Goal: Task Accomplishment & Management: Complete application form

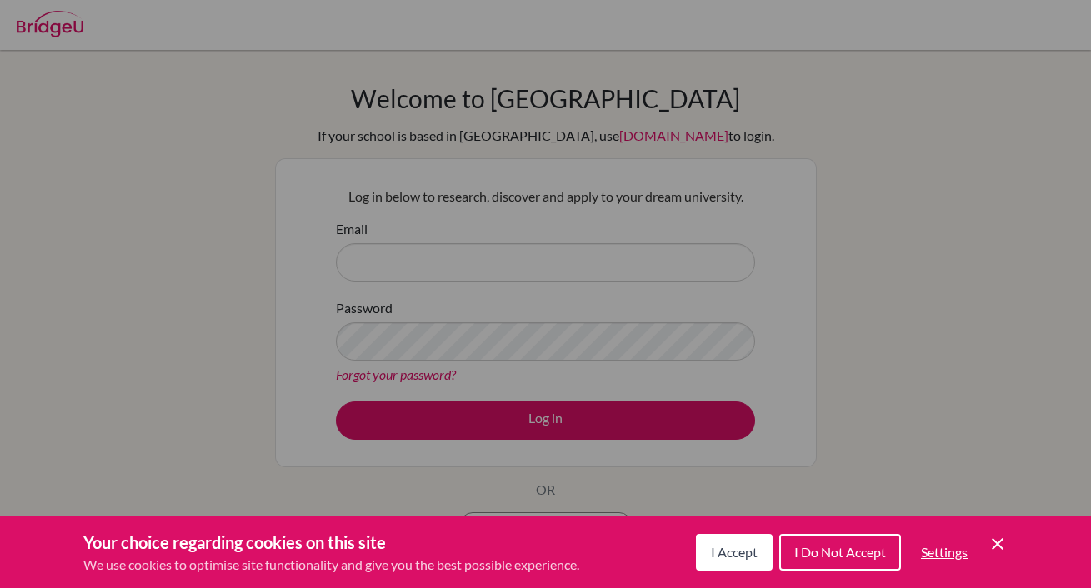
click at [551, 309] on div "Cookie Preferences" at bounding box center [545, 294] width 1091 height 588
click at [1000, 541] on icon "Save and close" at bounding box center [998, 544] width 12 height 12
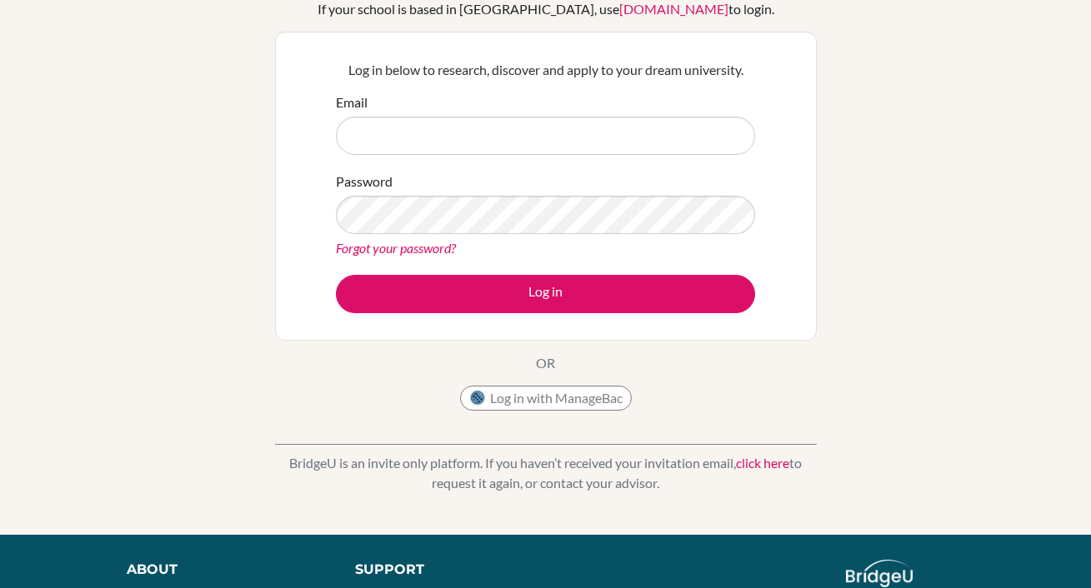
scroll to position [141, 0]
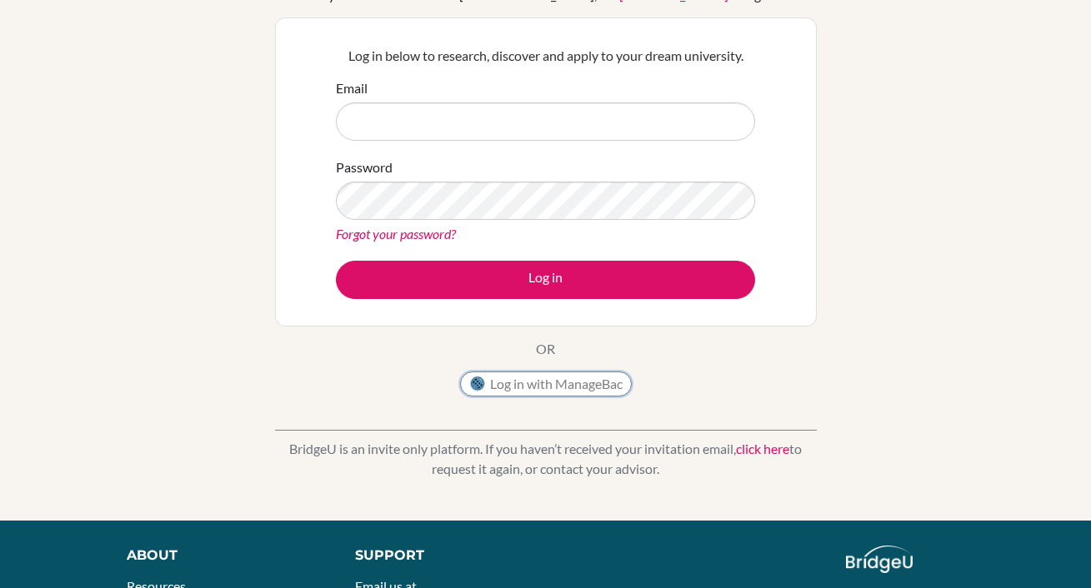
click at [584, 387] on button "Log in with ManageBac" at bounding box center [546, 384] width 172 height 25
click at [585, 387] on button "Log in with ManageBac" at bounding box center [546, 384] width 172 height 25
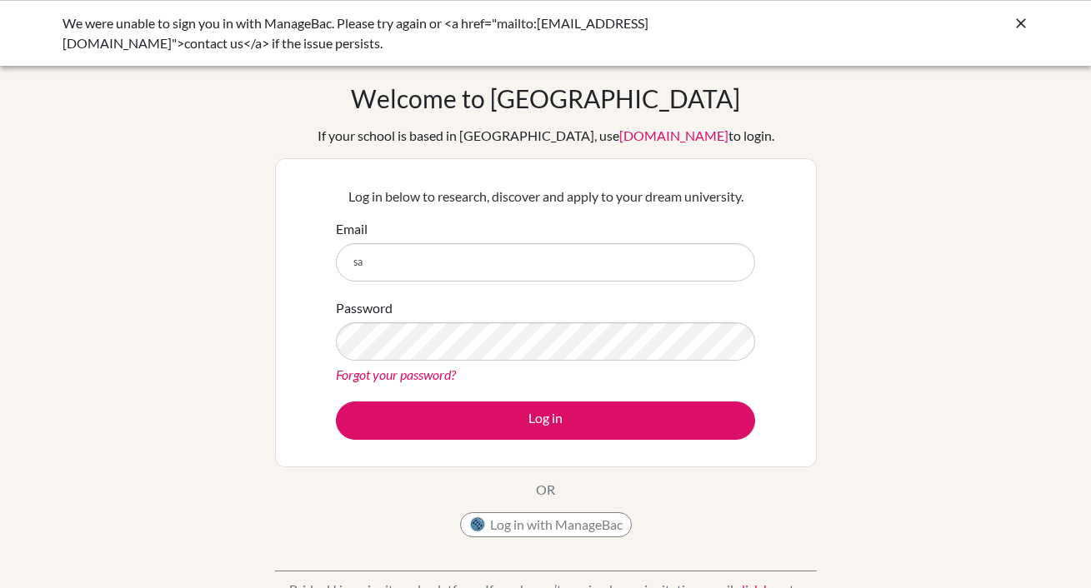
type input "s"
type input "X"
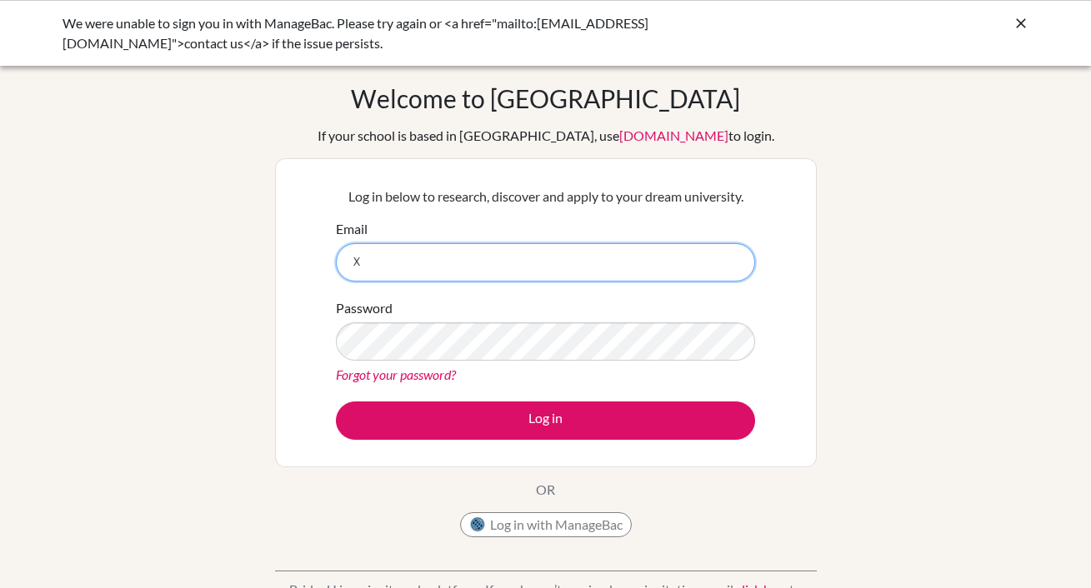
click at [526, 259] on input "X" at bounding box center [545, 262] width 419 height 38
click at [634, 267] on input "sxing" at bounding box center [545, 262] width 419 height 38
type input "sxing@bis-ny.org"
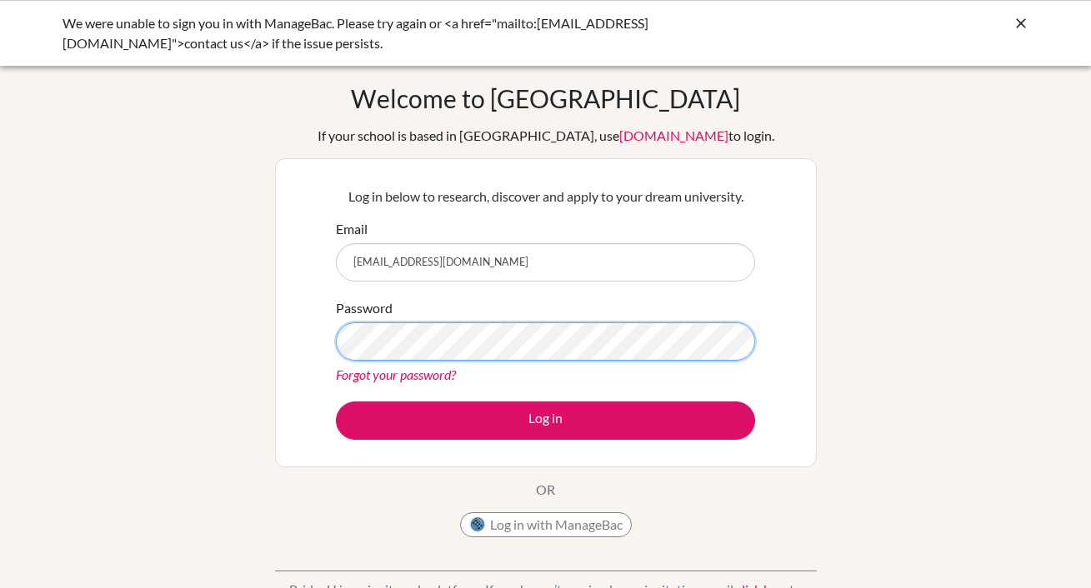
click at [336, 402] on button "Log in" at bounding box center [545, 421] width 419 height 38
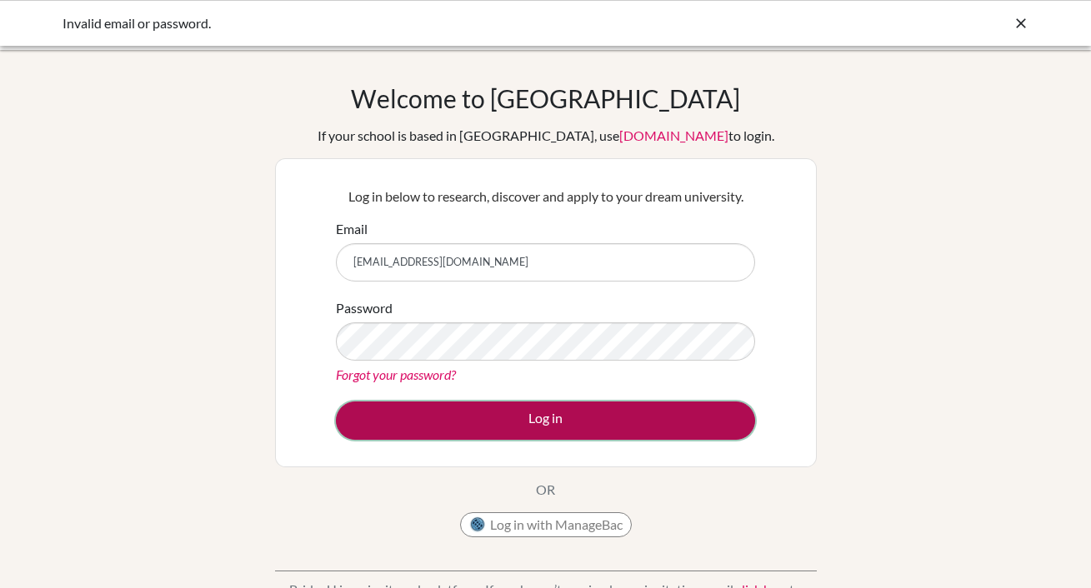
click at [527, 423] on button "Log in" at bounding box center [545, 421] width 419 height 38
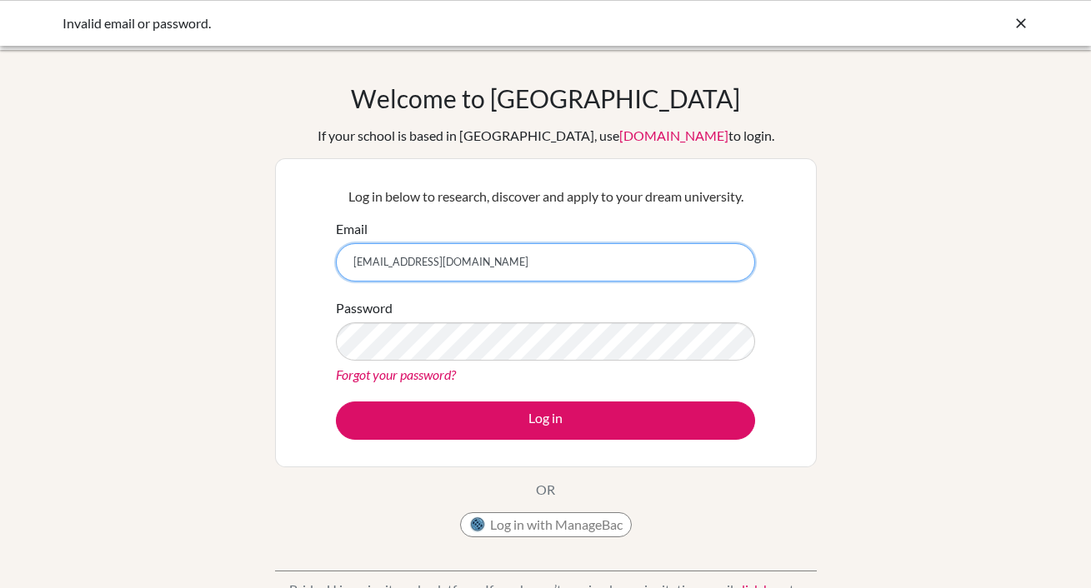
click at [673, 260] on input "[EMAIL_ADDRESS][DOMAIN_NAME]" at bounding box center [545, 262] width 419 height 38
type input "s"
type input "[EMAIL_ADDRESS][DOMAIN_NAME]"
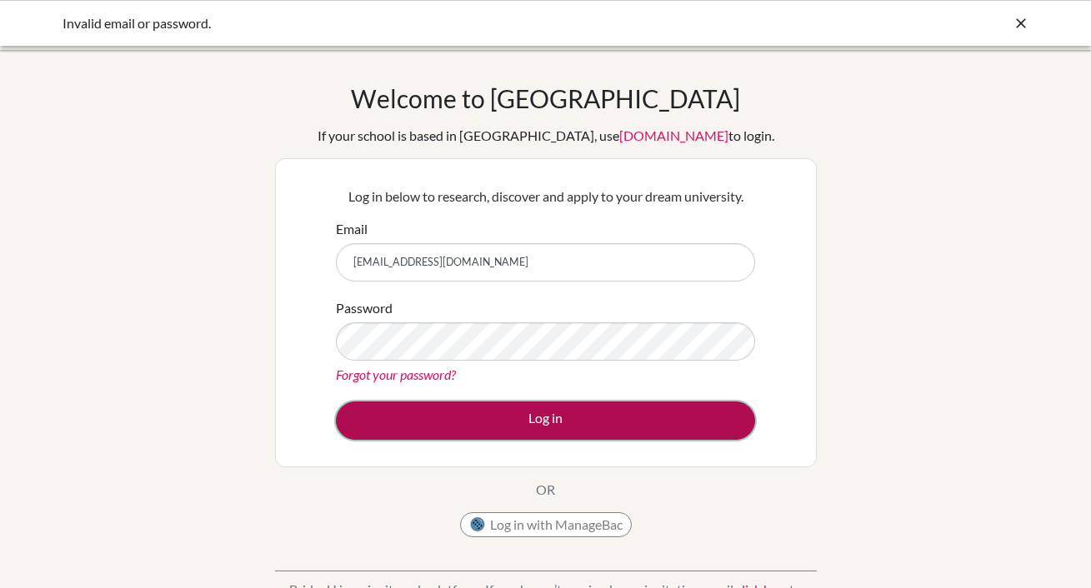
click at [608, 426] on button "Log in" at bounding box center [545, 421] width 419 height 38
click at [572, 416] on button "Log in" at bounding box center [545, 421] width 419 height 38
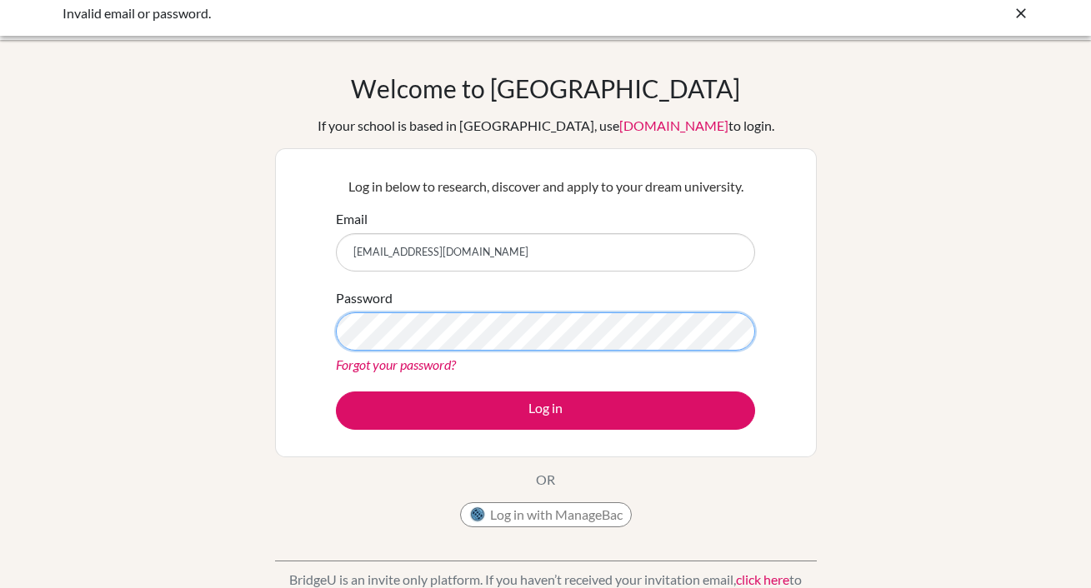
scroll to position [11, 0]
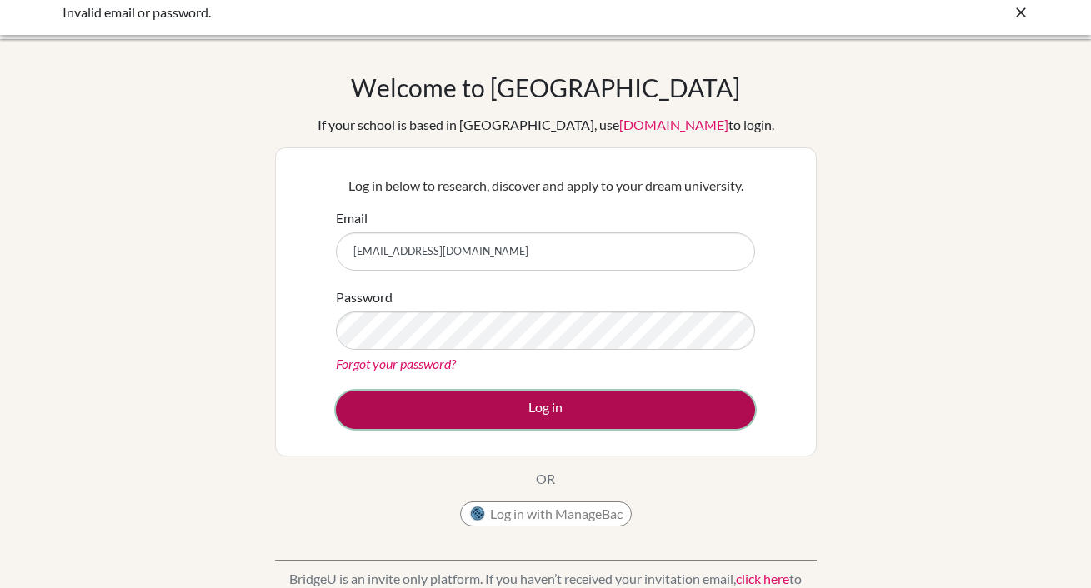
click at [411, 411] on button "Log in" at bounding box center [545, 410] width 419 height 38
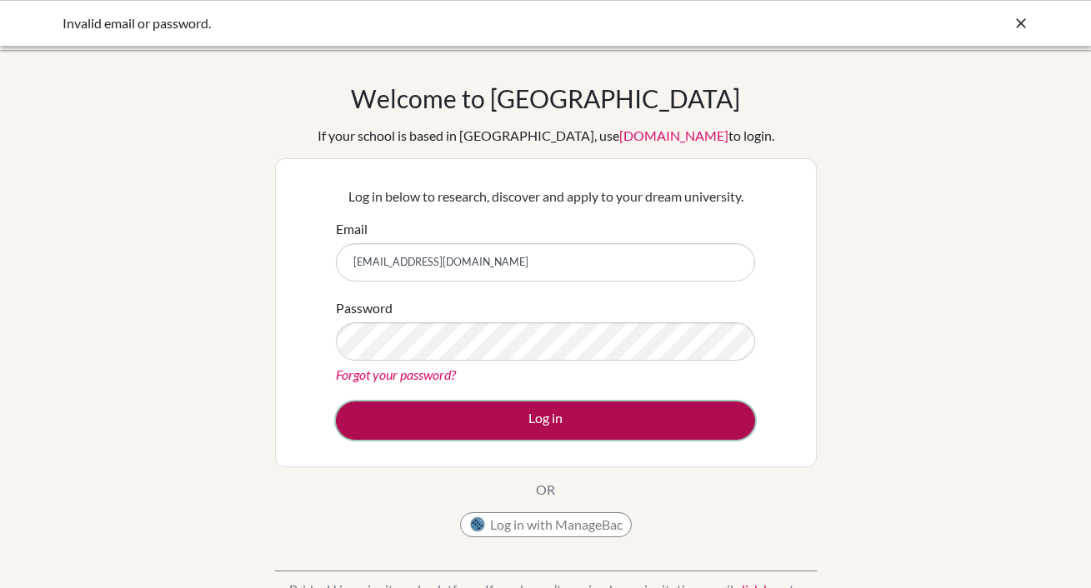
click at [462, 427] on button "Log in" at bounding box center [545, 421] width 419 height 38
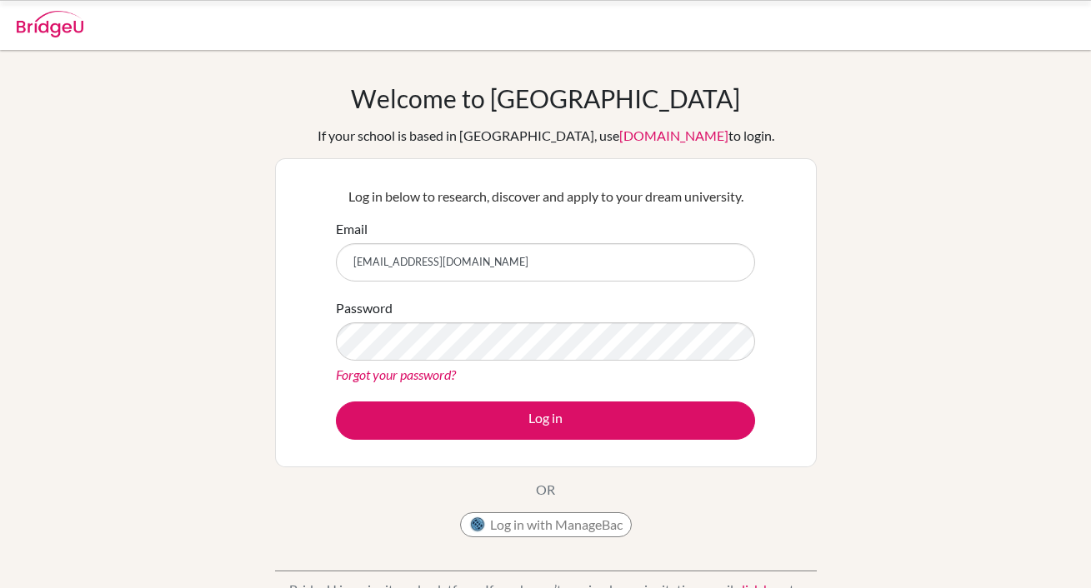
scroll to position [11, 0]
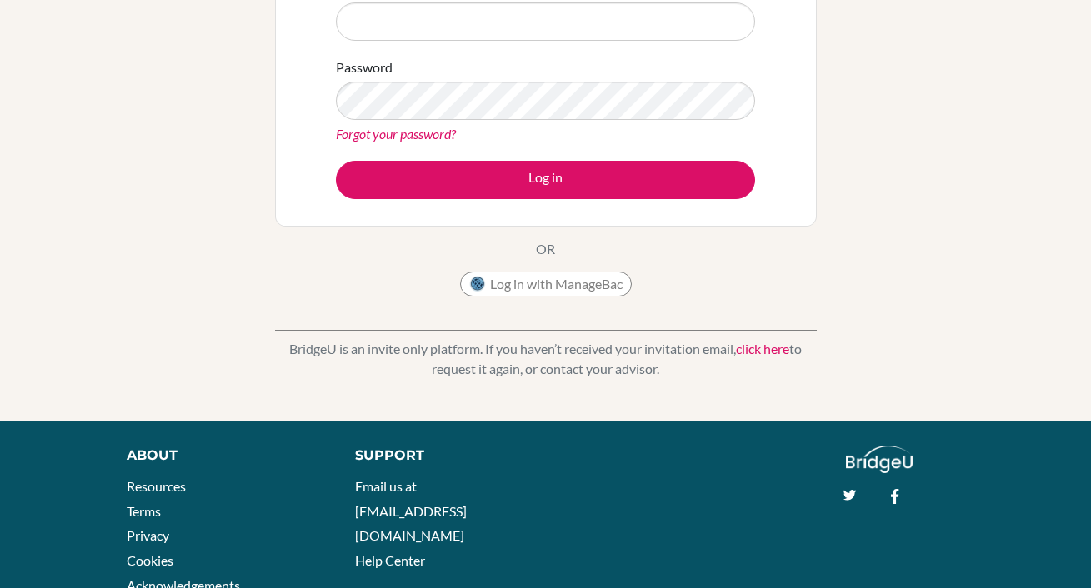
scroll to position [251, 0]
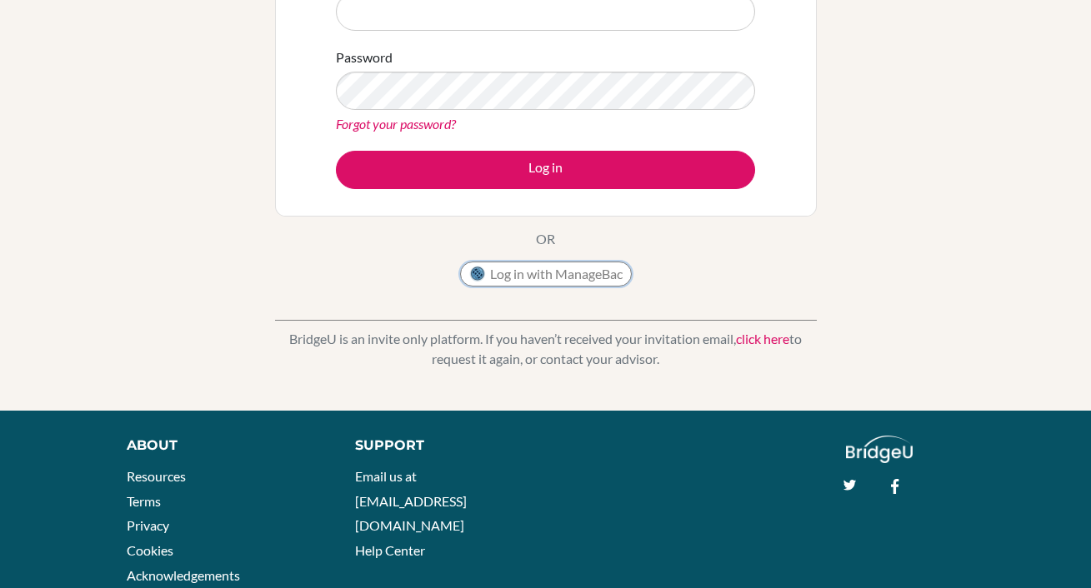
click at [521, 271] on button "Log in with ManageBac" at bounding box center [546, 274] width 172 height 25
click at [522, 271] on button "Log in with ManageBac" at bounding box center [546, 274] width 172 height 25
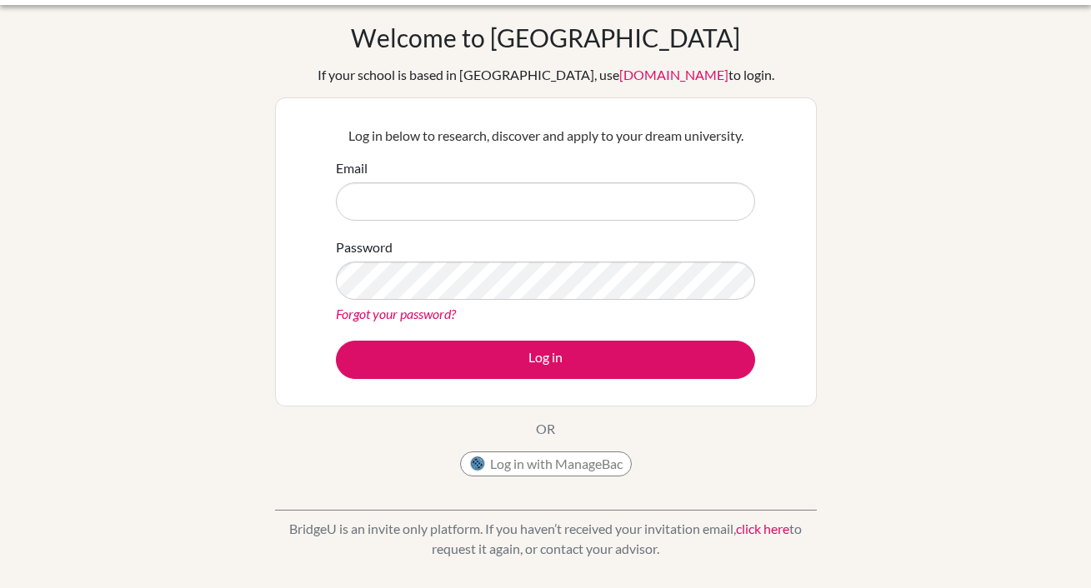
scroll to position [46, 0]
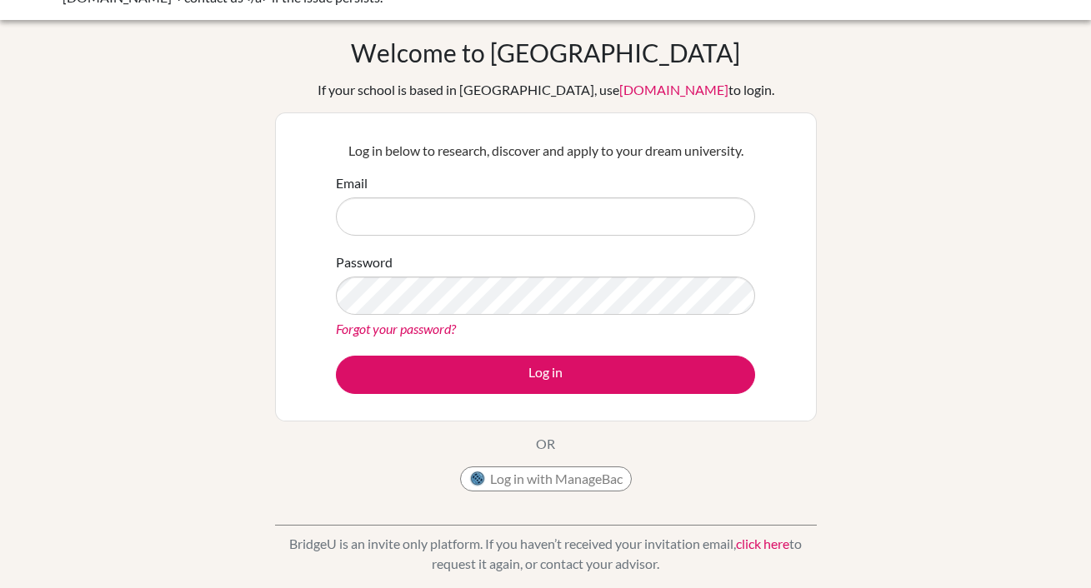
click at [578, 218] on input "Email" at bounding box center [545, 217] width 419 height 38
type input "[EMAIL_ADDRESS][DOMAIN_NAME]"
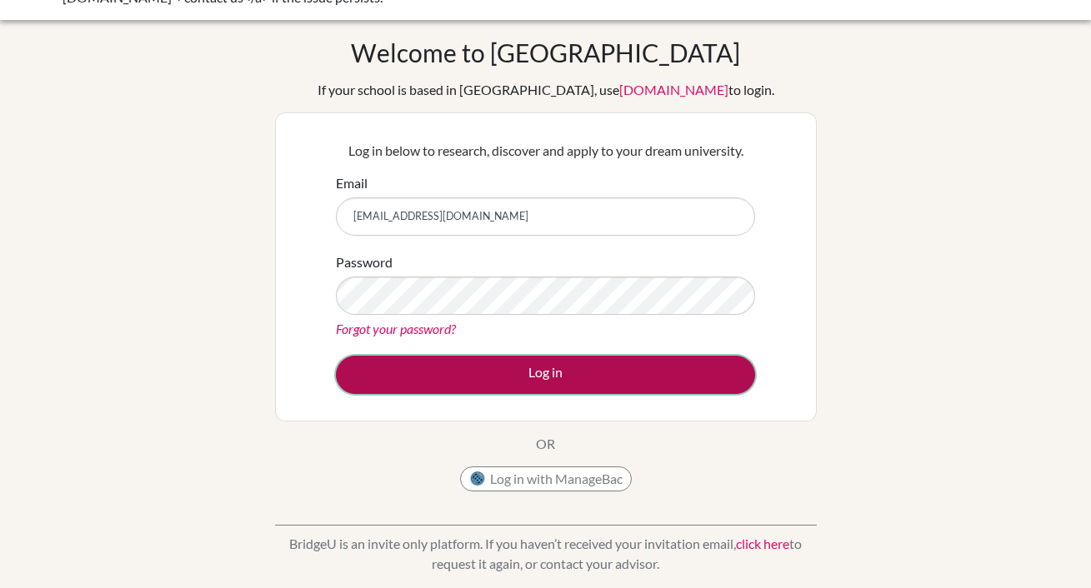
click at [509, 381] on button "Log in" at bounding box center [545, 375] width 419 height 38
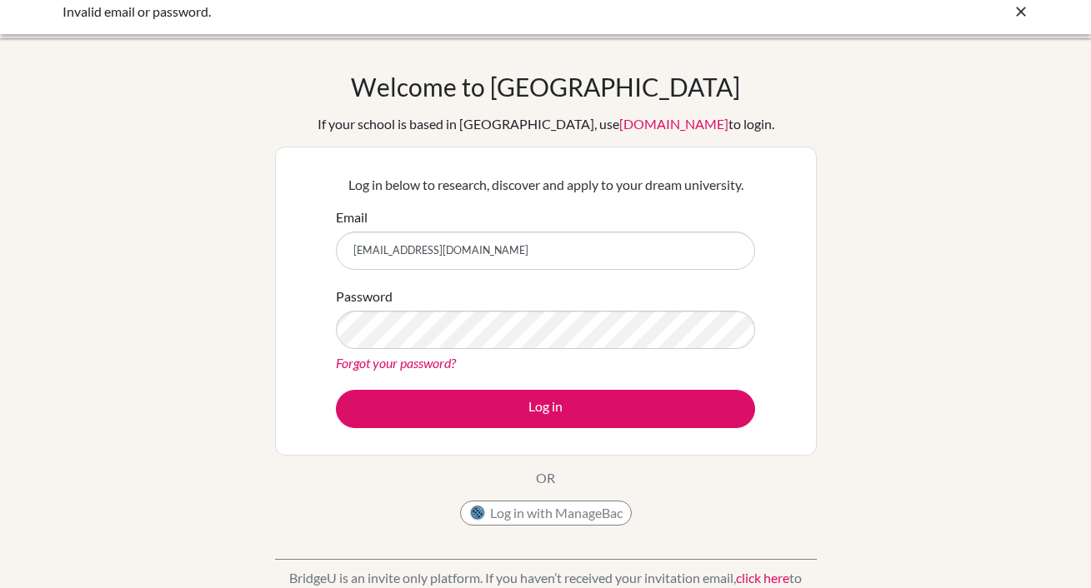
scroll to position [16, 0]
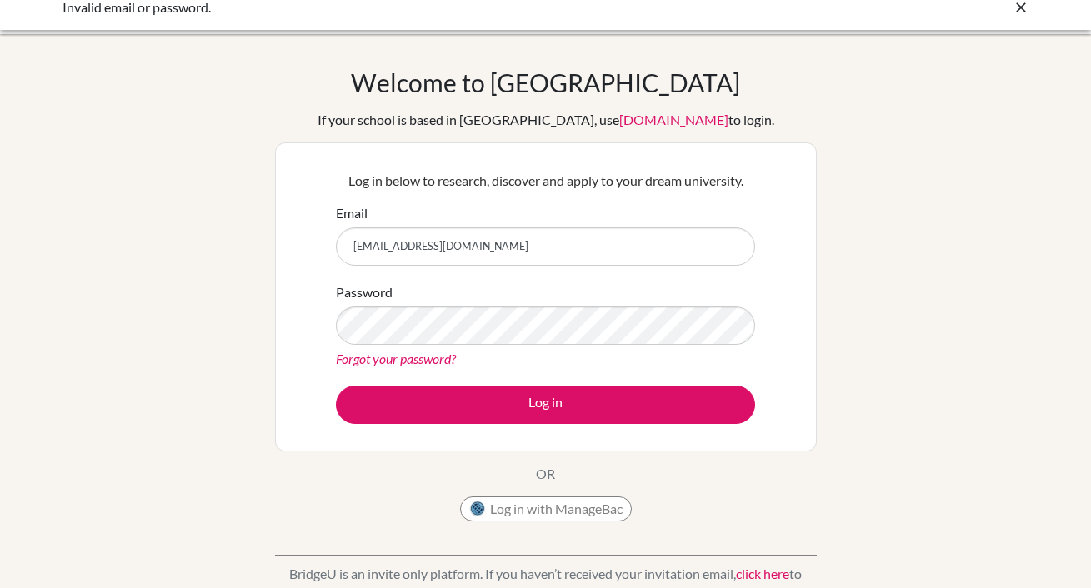
click at [505, 248] on input "[EMAIL_ADDRESS][DOMAIN_NAME]" at bounding box center [545, 247] width 419 height 38
type input "s"
type input "[EMAIL_ADDRESS][DOMAIN_NAME]"
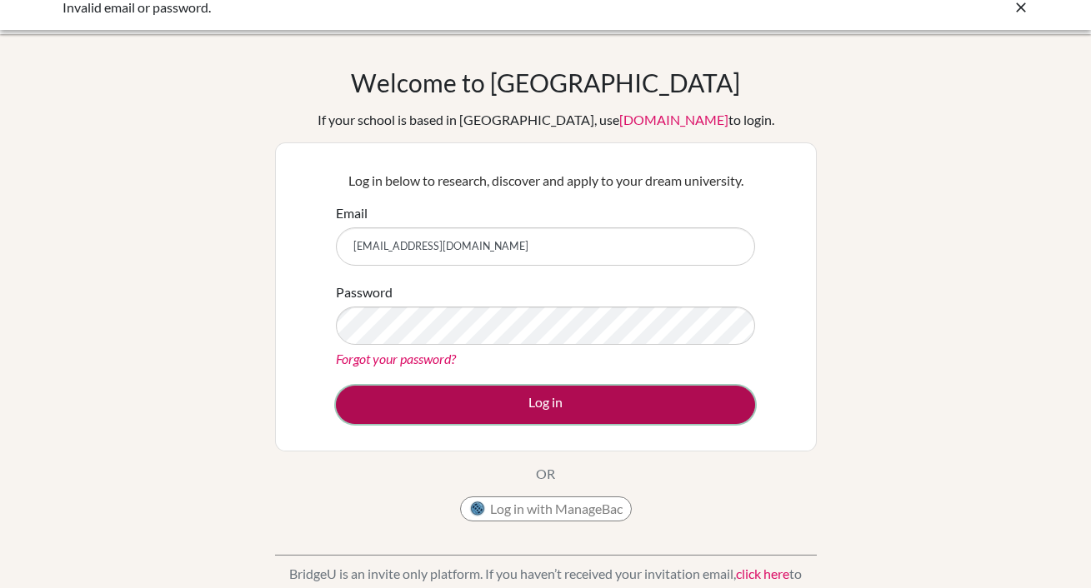
click at [443, 396] on button "Log in" at bounding box center [545, 405] width 419 height 38
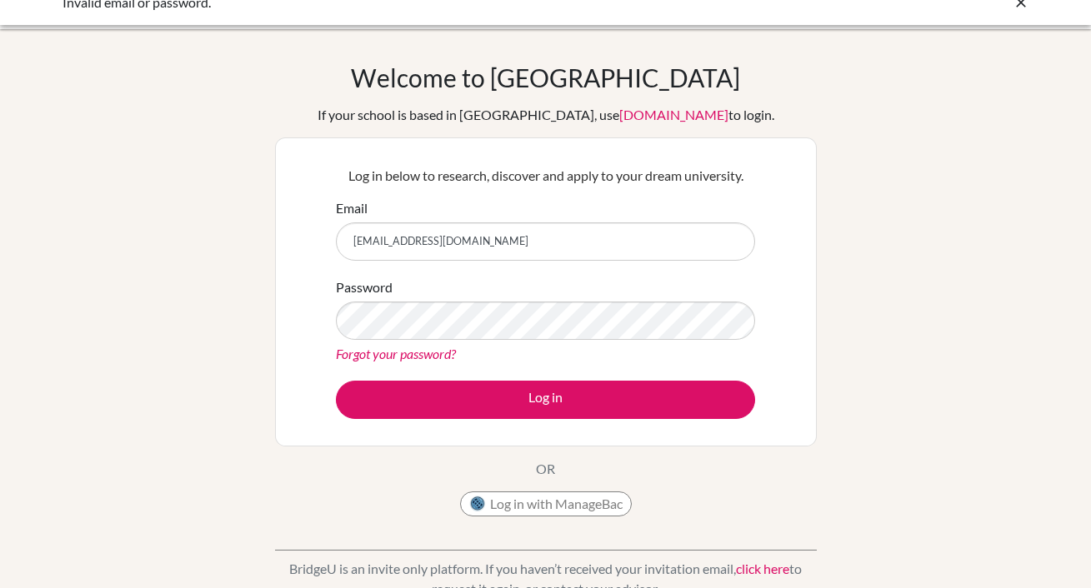
scroll to position [23, 0]
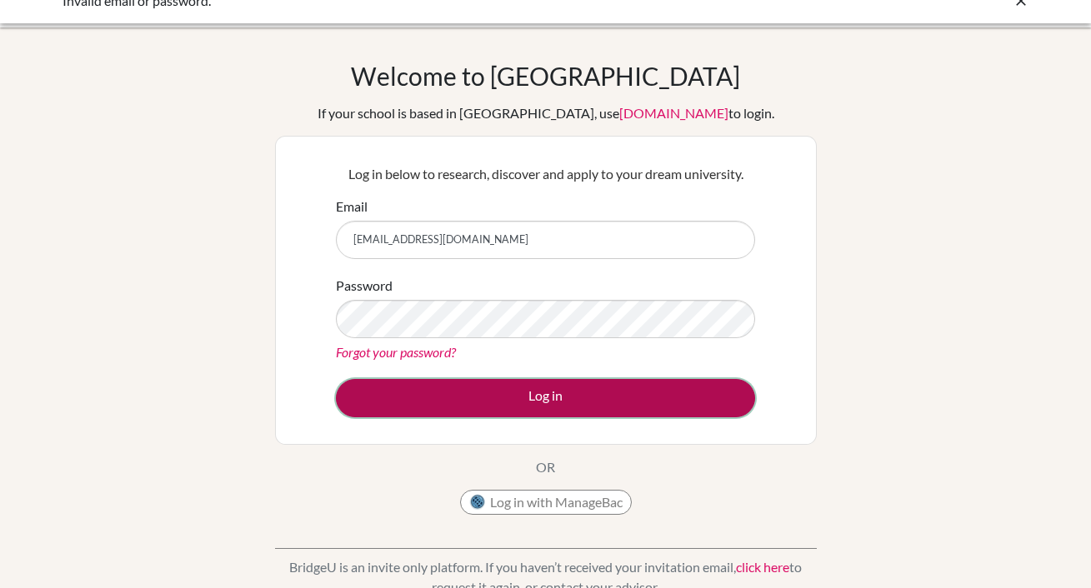
click at [388, 397] on button "Log in" at bounding box center [545, 398] width 419 height 38
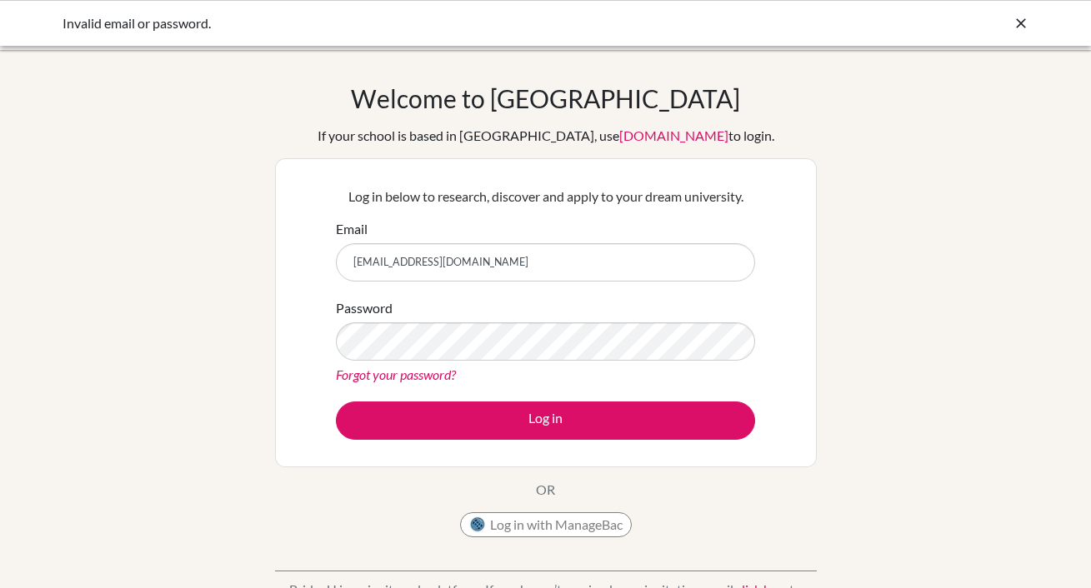
click at [518, 265] on input "samxing130801@gmail.com" at bounding box center [545, 262] width 419 height 38
type input "s"
click at [536, 254] on input "Email" at bounding box center [545, 262] width 419 height 38
type input "sxing@bis-ny.org"
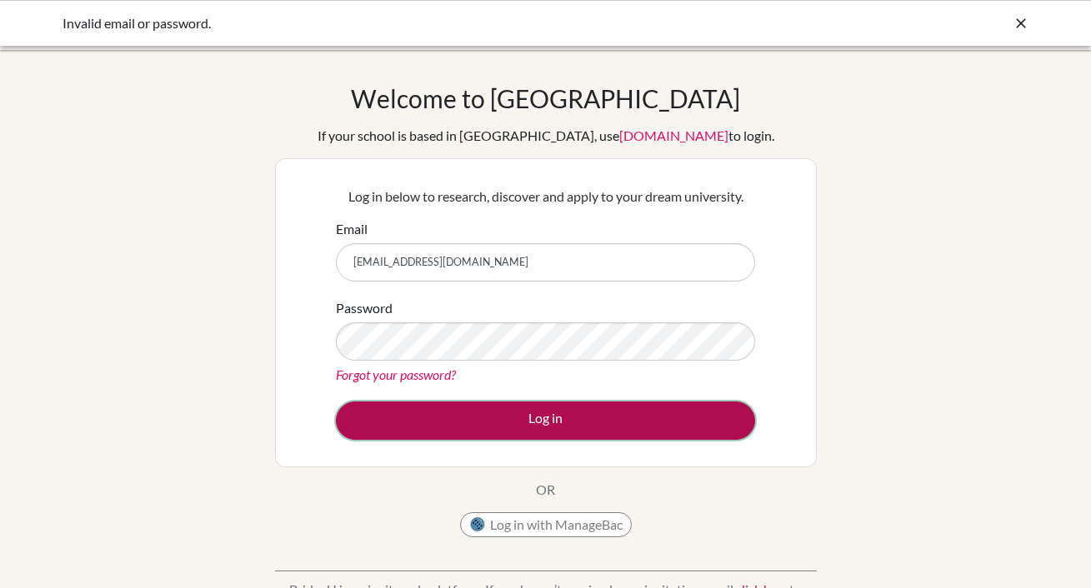
click at [448, 423] on button "Log in" at bounding box center [545, 421] width 419 height 38
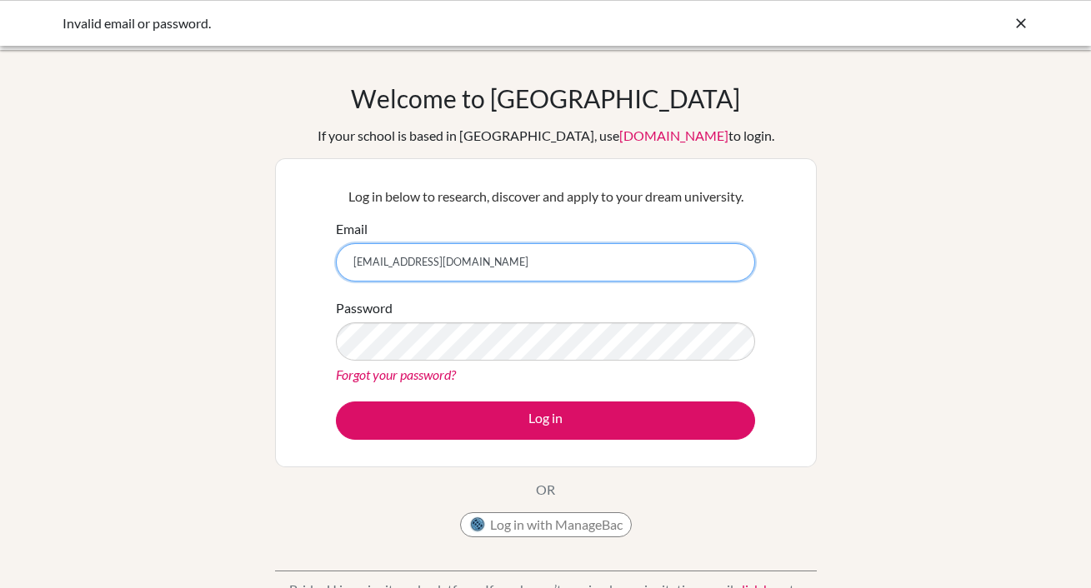
click at [363, 252] on input "[EMAIL_ADDRESS][DOMAIN_NAME]" at bounding box center [545, 262] width 419 height 38
click at [363, 263] on input "sxing@bis-ny.org" at bounding box center [545, 262] width 419 height 38
type input "[EMAIL_ADDRESS][DOMAIN_NAME]"
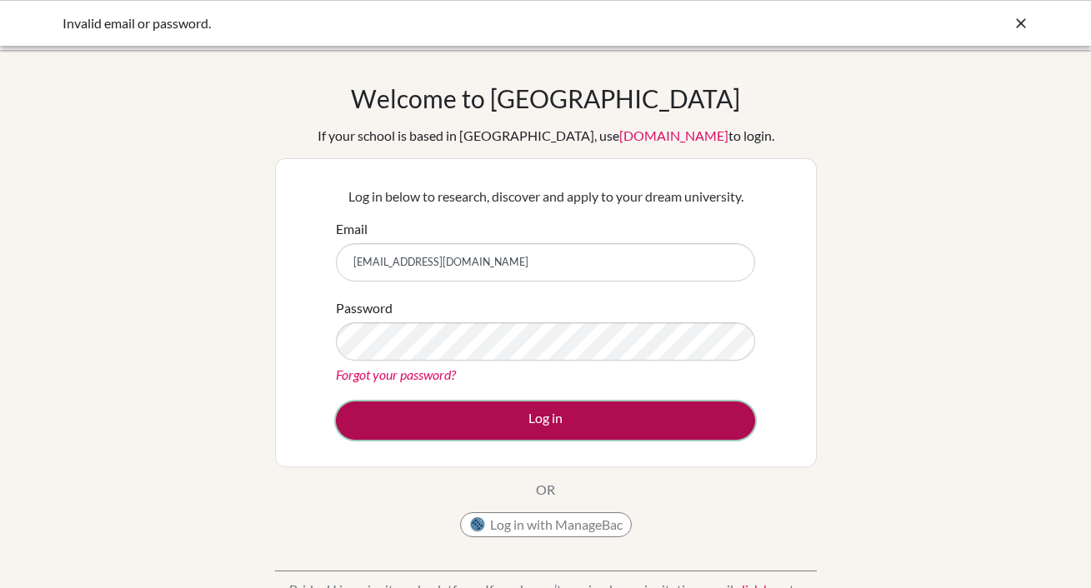
click at [419, 416] on button "Log in" at bounding box center [545, 421] width 419 height 38
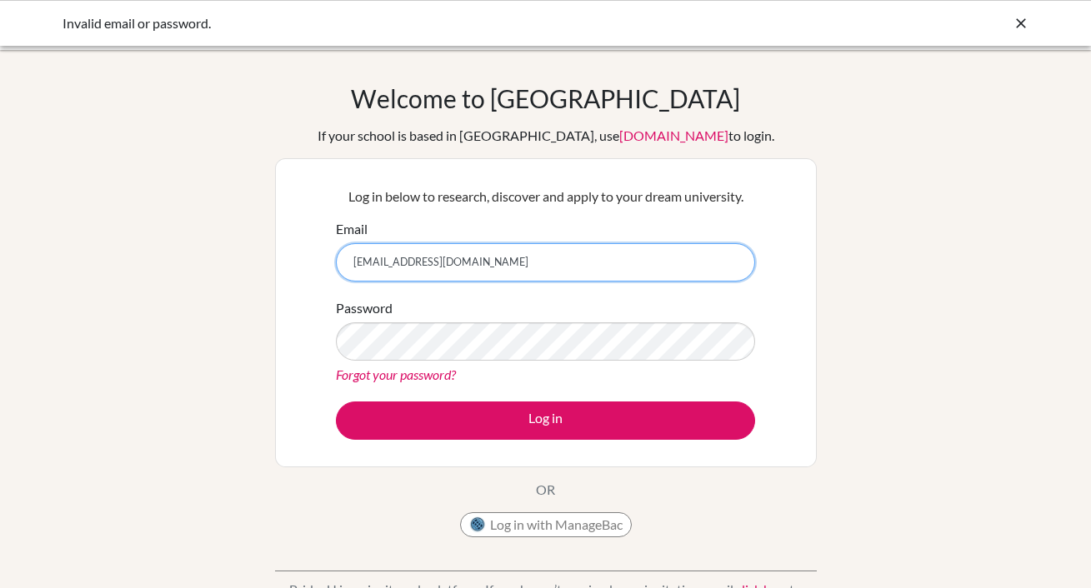
click at [480, 270] on input "[EMAIL_ADDRESS][DOMAIN_NAME]" at bounding box center [545, 262] width 419 height 38
type input "i"
type input "[EMAIL_ADDRESS][DOMAIN_NAME]"
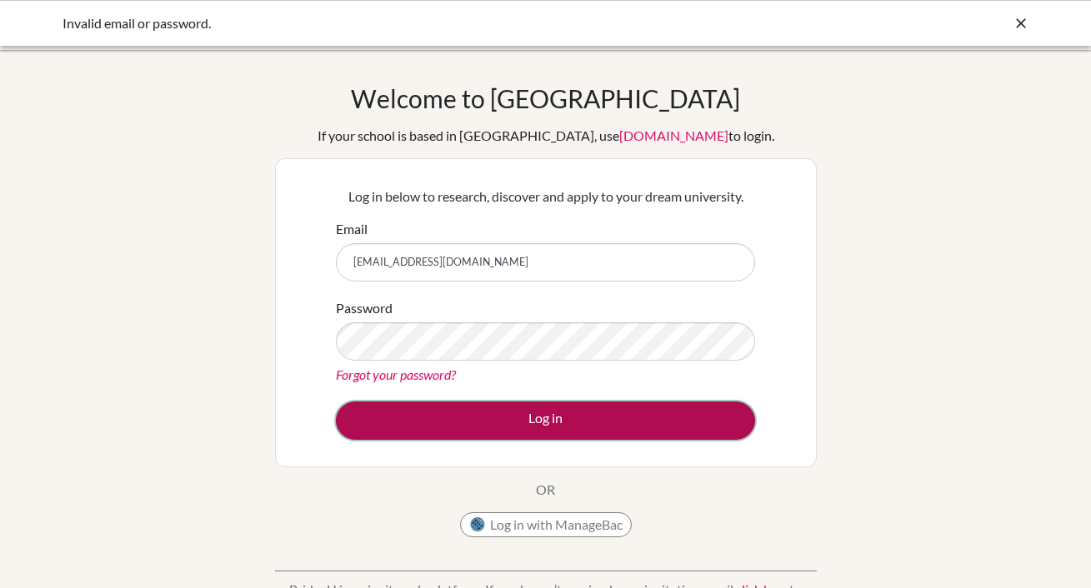
click at [410, 413] on button "Log in" at bounding box center [545, 421] width 419 height 38
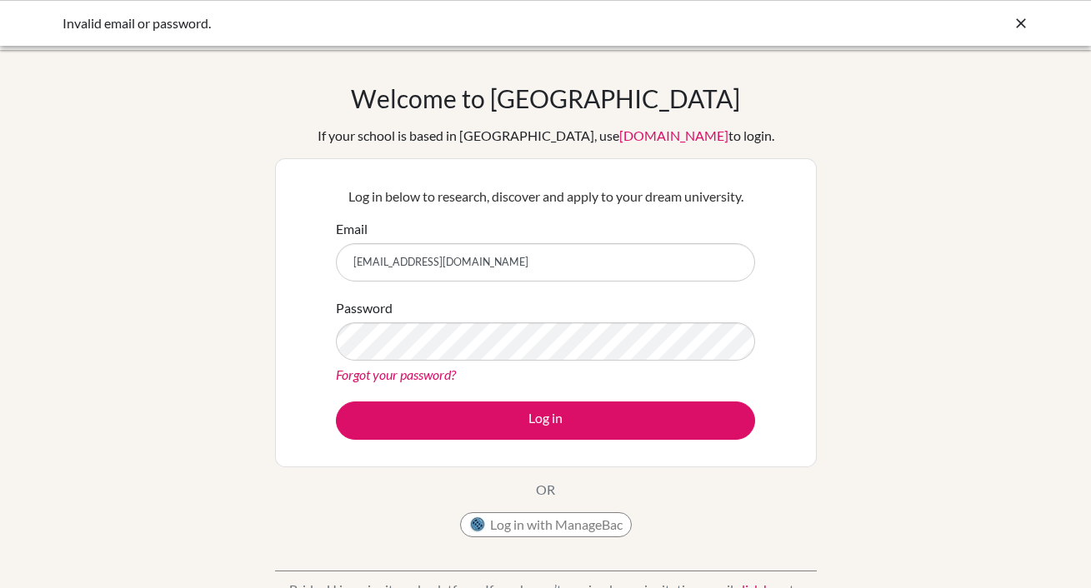
click at [549, 367] on div "Forgot your password?" at bounding box center [545, 375] width 419 height 20
